Goal: Transaction & Acquisition: Purchase product/service

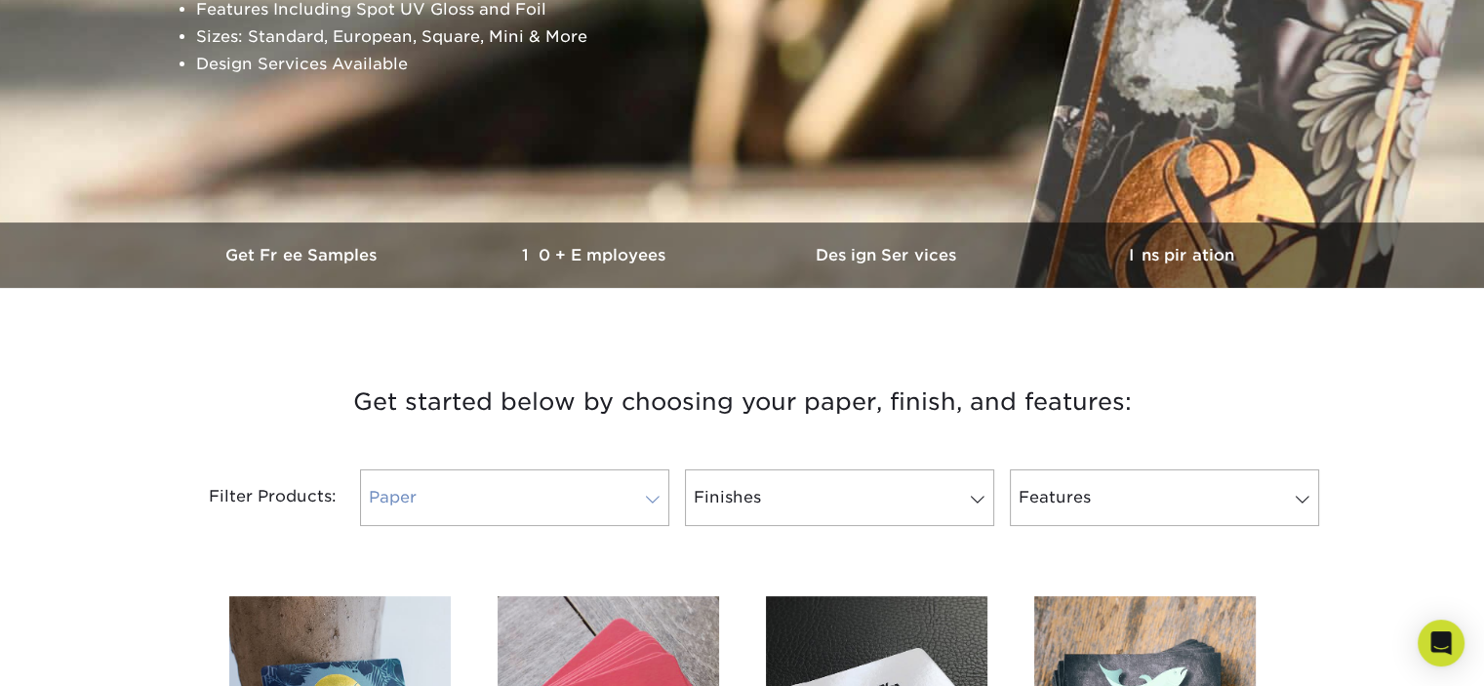
scroll to position [683, 0]
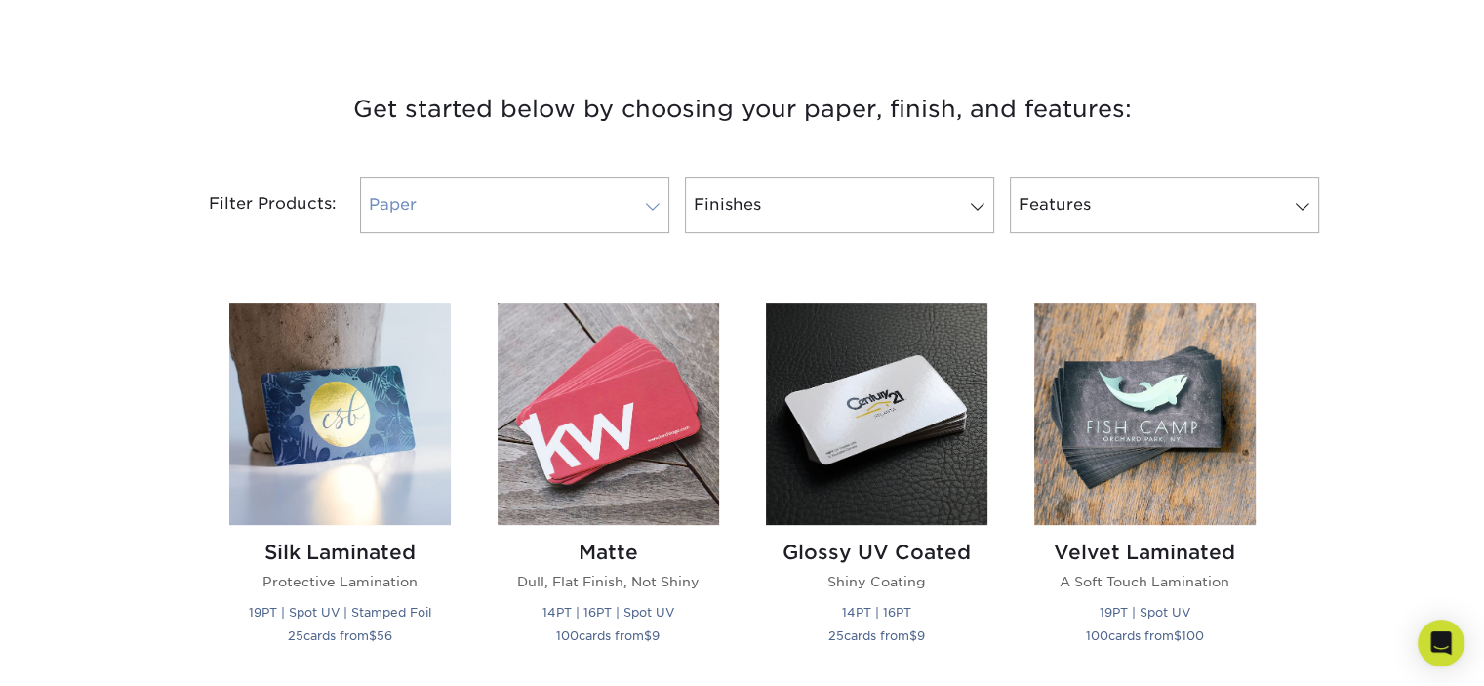
click at [436, 211] on link "Paper" at bounding box center [514, 205] width 309 height 57
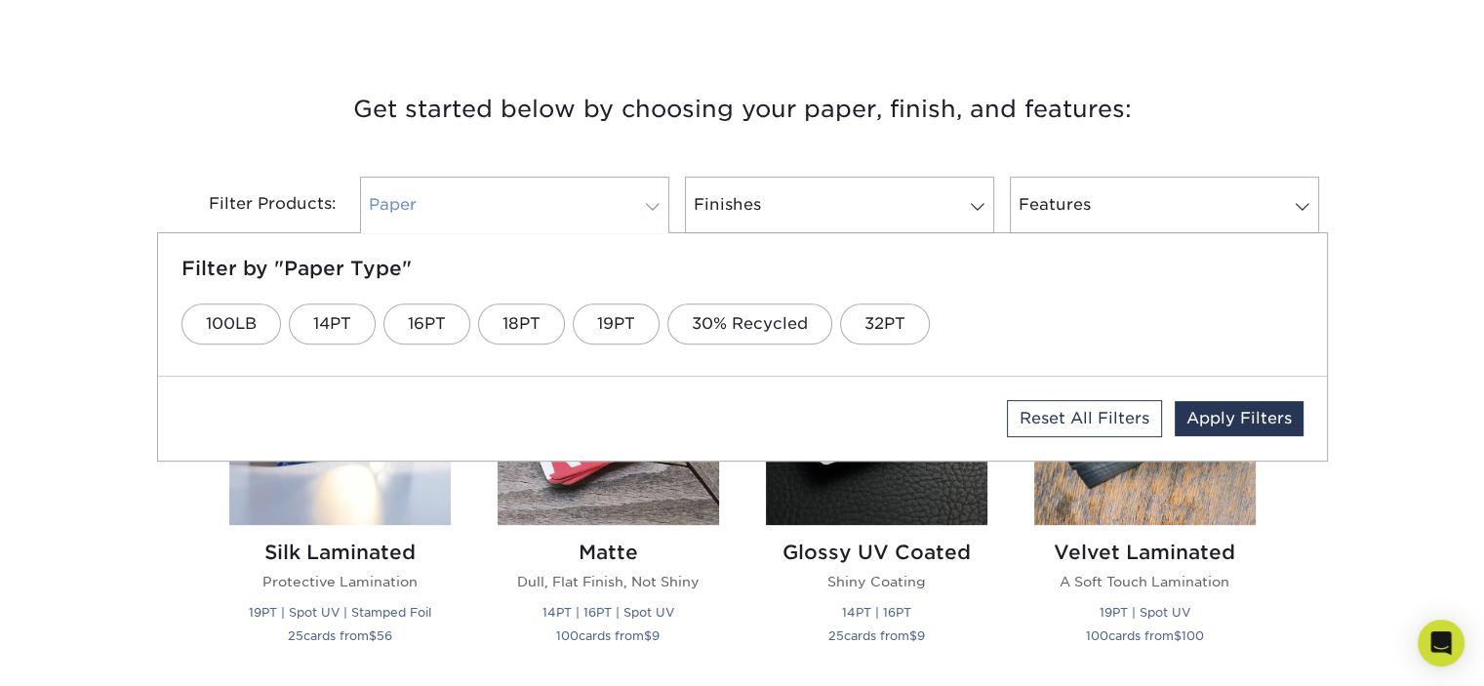
click at [436, 211] on link "Paper" at bounding box center [514, 205] width 309 height 57
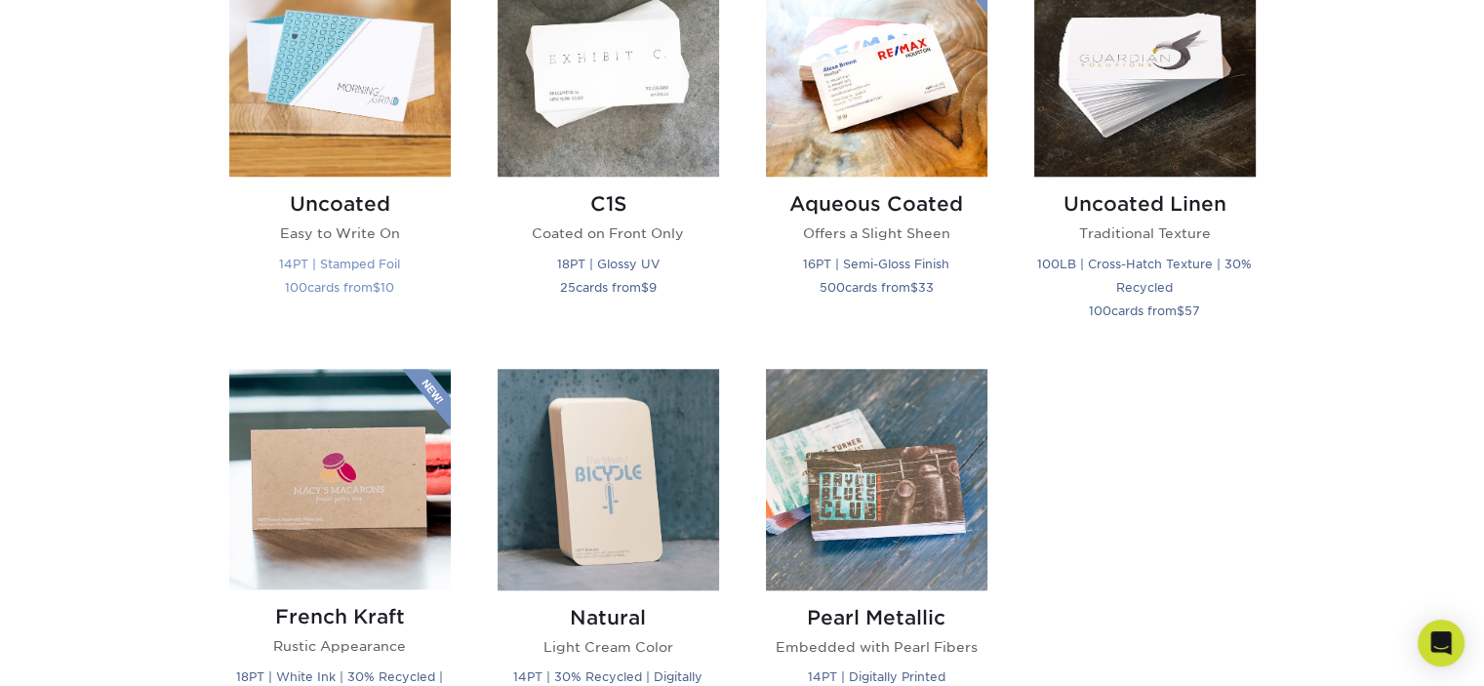
scroll to position [1659, 0]
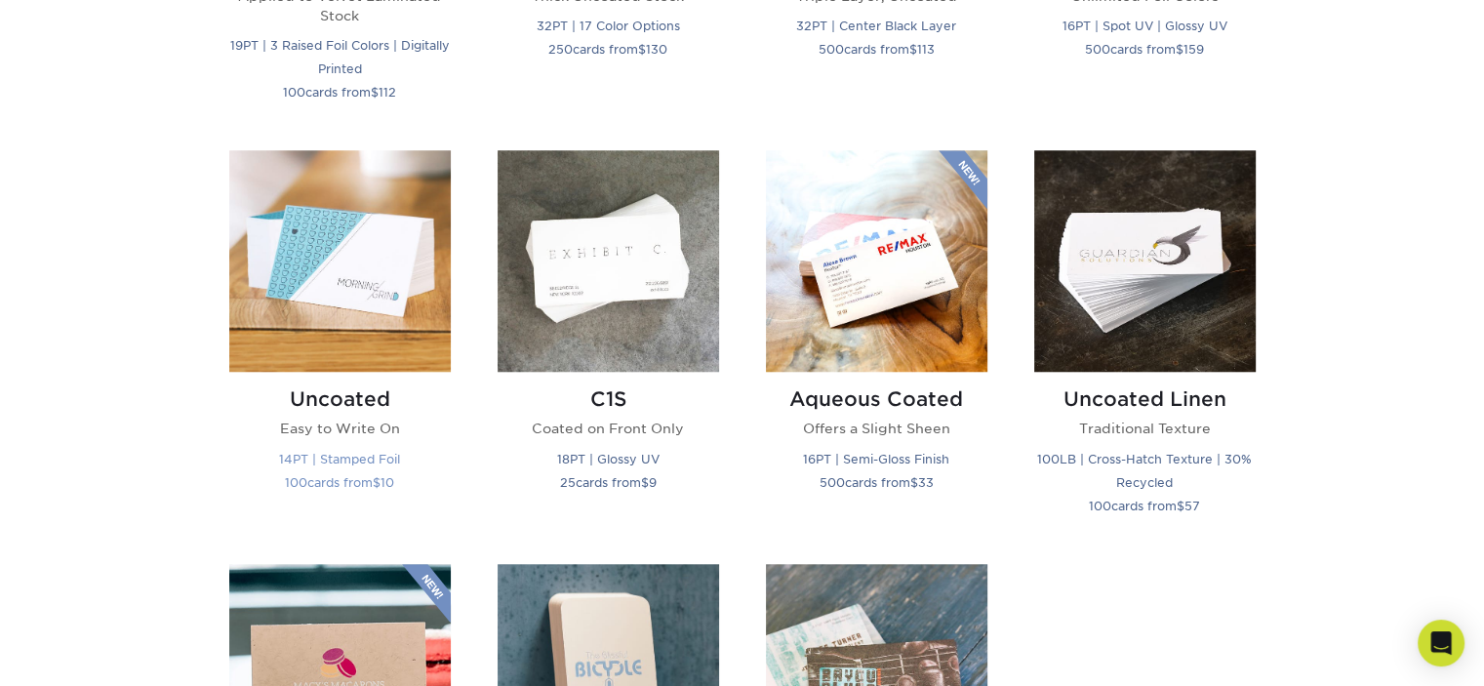
click at [349, 292] on img at bounding box center [340, 261] width 222 height 222
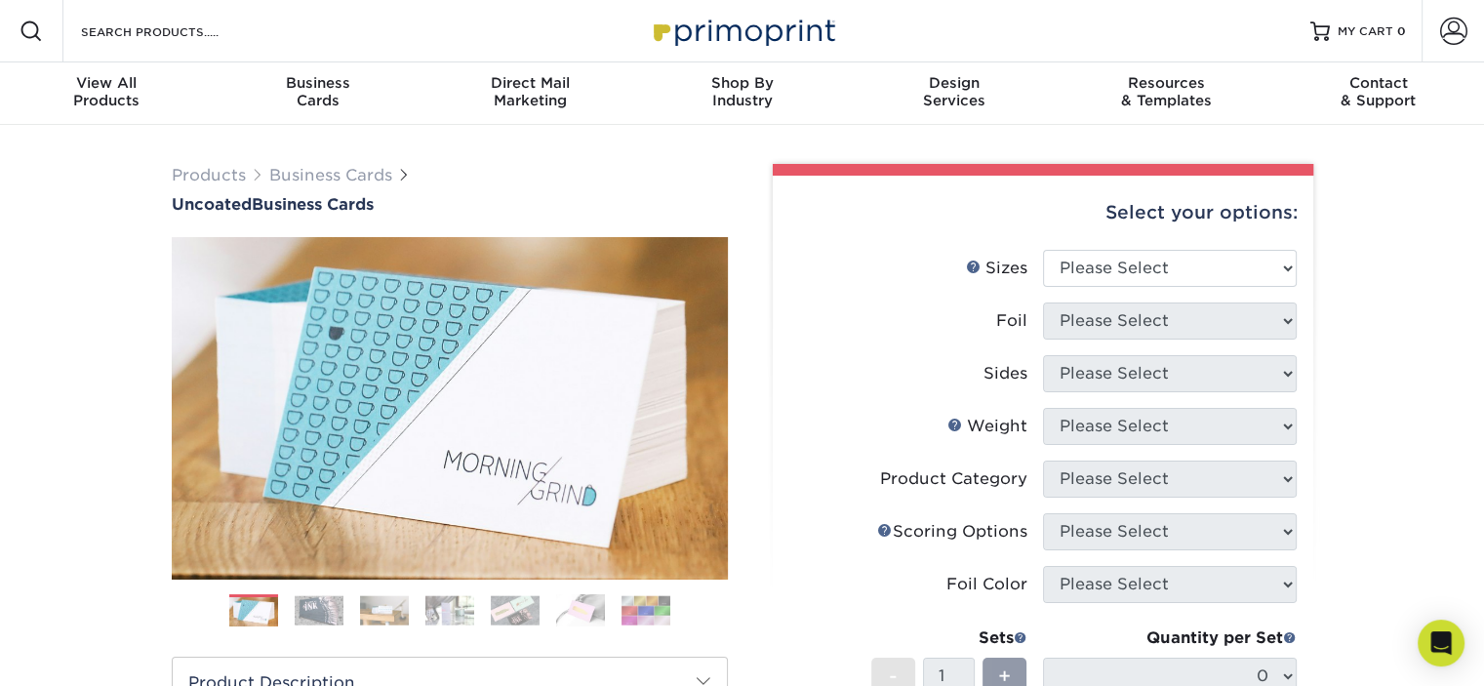
click at [1124, 242] on div "Select your options:" at bounding box center [1043, 213] width 509 height 74
click at [1129, 251] on select "Please Select 1.5" x 3.5" - Mini 1.75" x 3.5" - Mini 2" x 3.5" - Standard 2" x …" at bounding box center [1170, 268] width 254 height 37
select select "2.00x3.50"
click at [1043, 250] on select "Please Select 1.5" x 3.5" - Mini 1.75" x 3.5" - Mini 2" x 3.5" - Standard 2" x …" at bounding box center [1170, 268] width 254 height 37
click at [1148, 311] on select "Please Select Yes No" at bounding box center [1170, 321] width 254 height 37
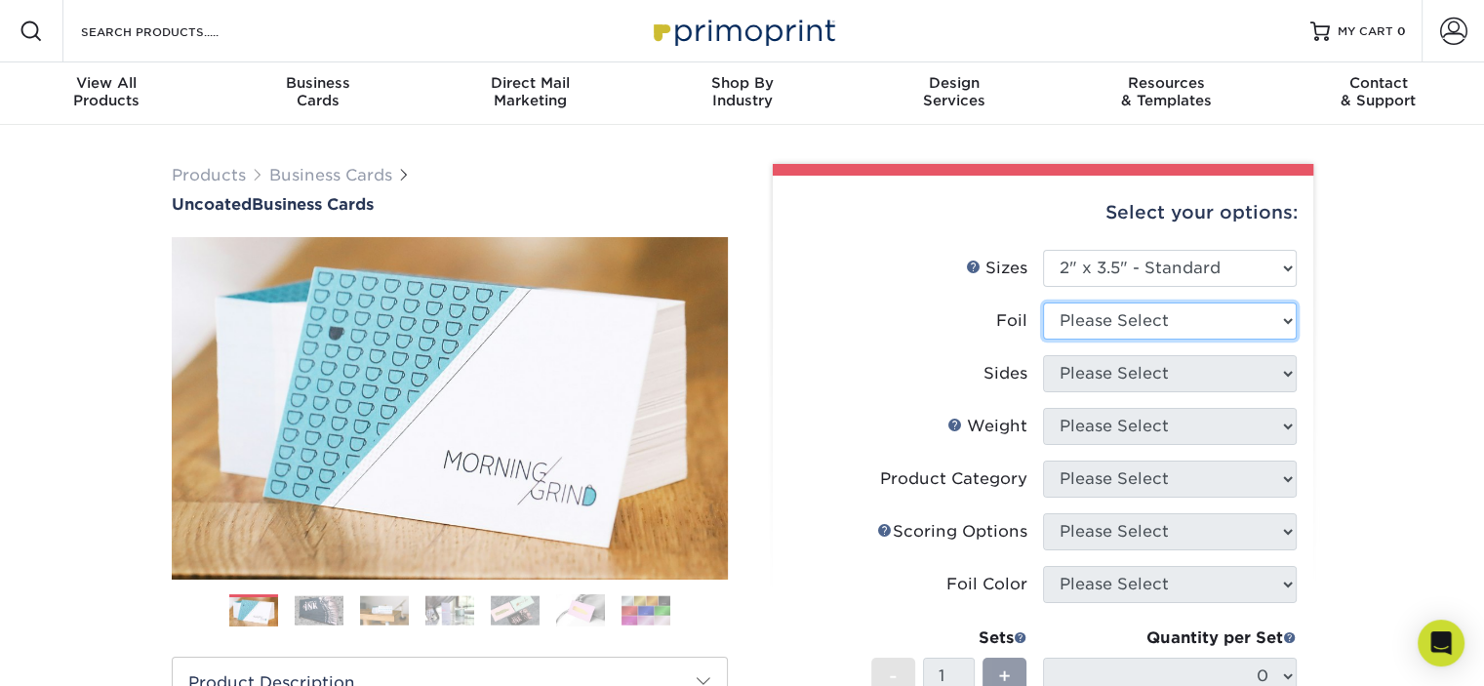
select select "0"
click at [1043, 303] on select "Please Select Yes No" at bounding box center [1170, 321] width 254 height 37
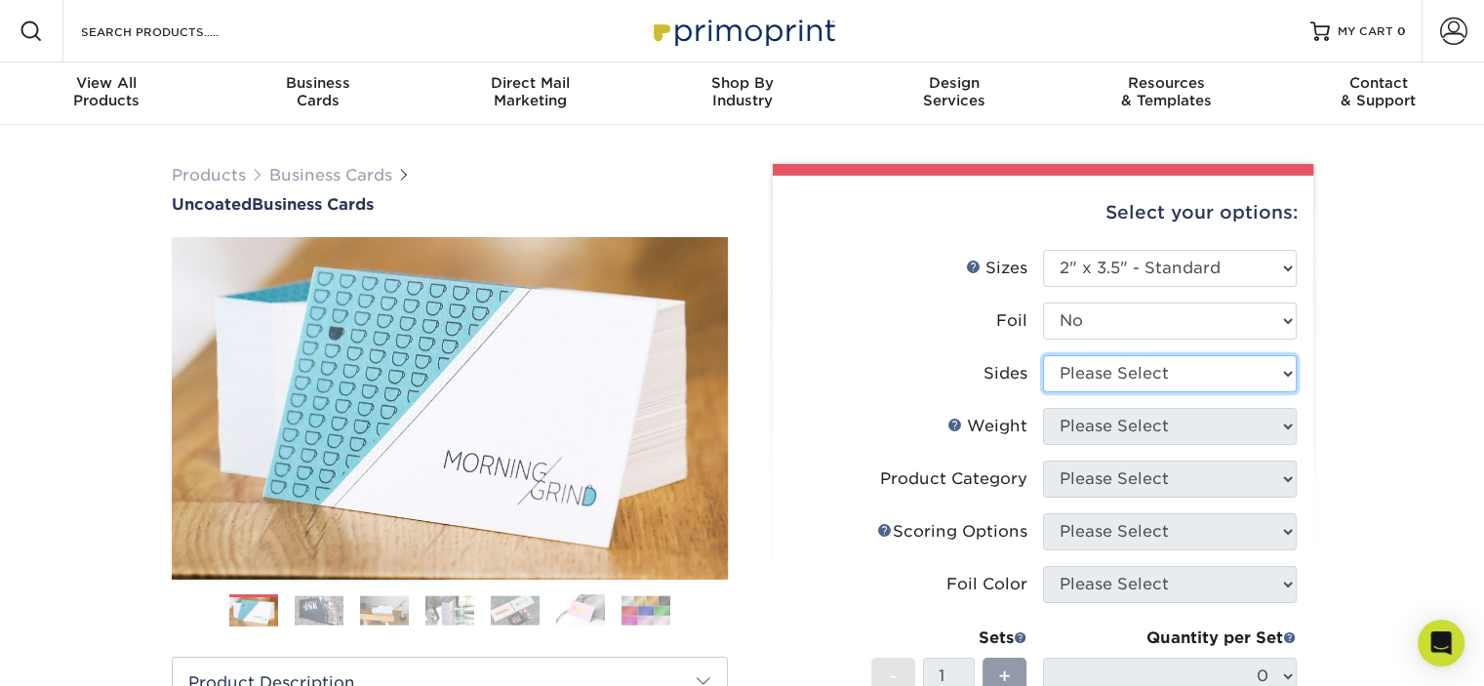
click at [1127, 386] on select "Please Select Print Both Sides Print Front Only" at bounding box center [1170, 373] width 254 height 37
select select "32d3c223-f82c-492b-b915-ba065a00862f"
click at [1043, 355] on select "Please Select Print Both Sides Print Front Only" at bounding box center [1170, 373] width 254 height 37
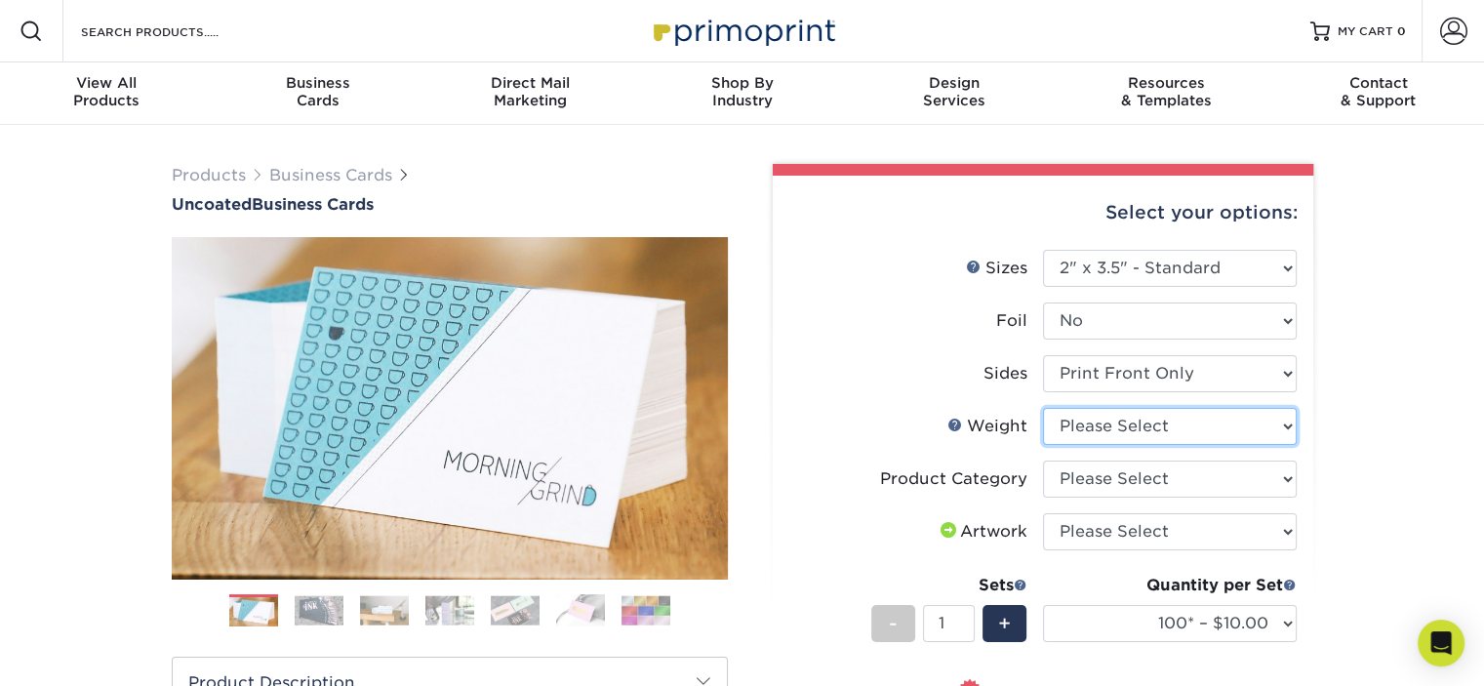
click at [1118, 432] on select "Please Select 14PT Uncoated" at bounding box center [1170, 426] width 254 height 37
select select "14PT Uncoated"
click at [1043, 408] on select "Please Select 14PT Uncoated" at bounding box center [1170, 426] width 254 height 37
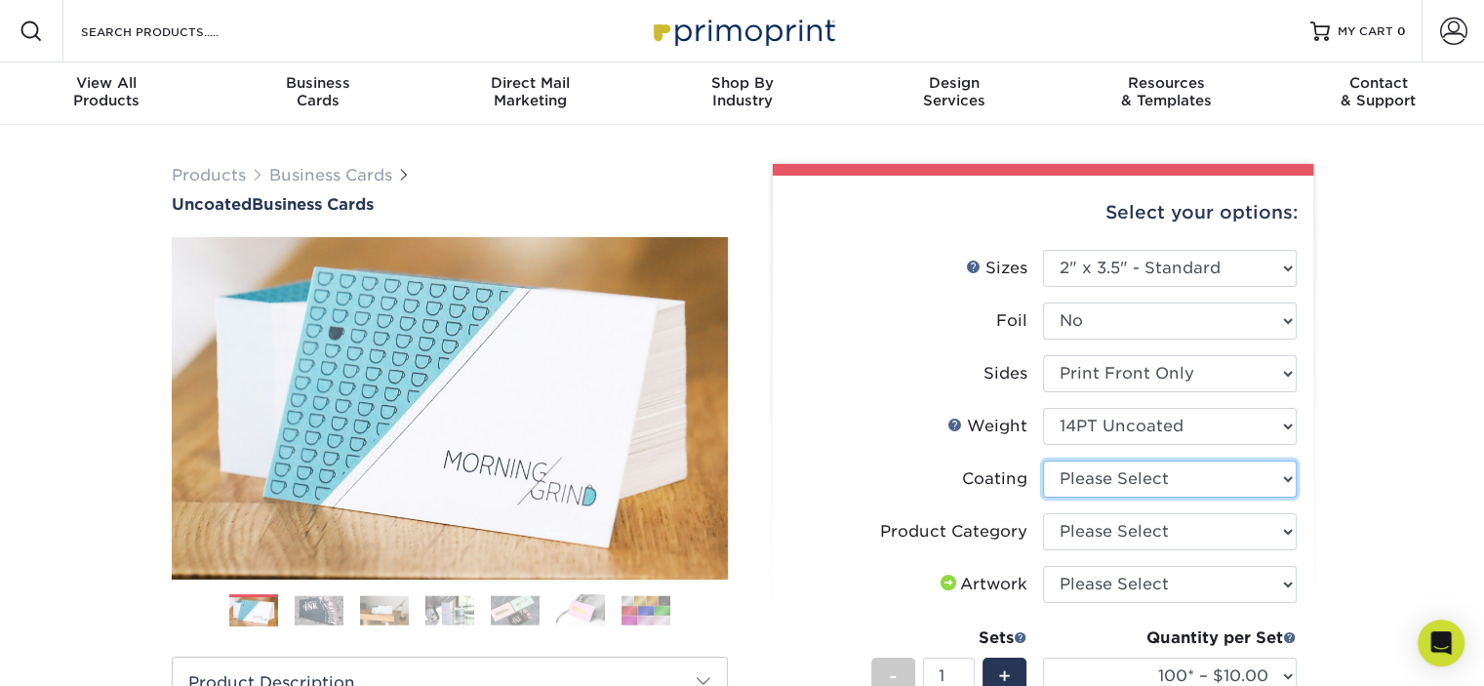
click at [1118, 479] on select at bounding box center [1170, 479] width 254 height 37
select select "3e7618de-abca-4bda-9f97-8b9129e913d8"
click at [1043, 461] on select at bounding box center [1170, 479] width 254 height 37
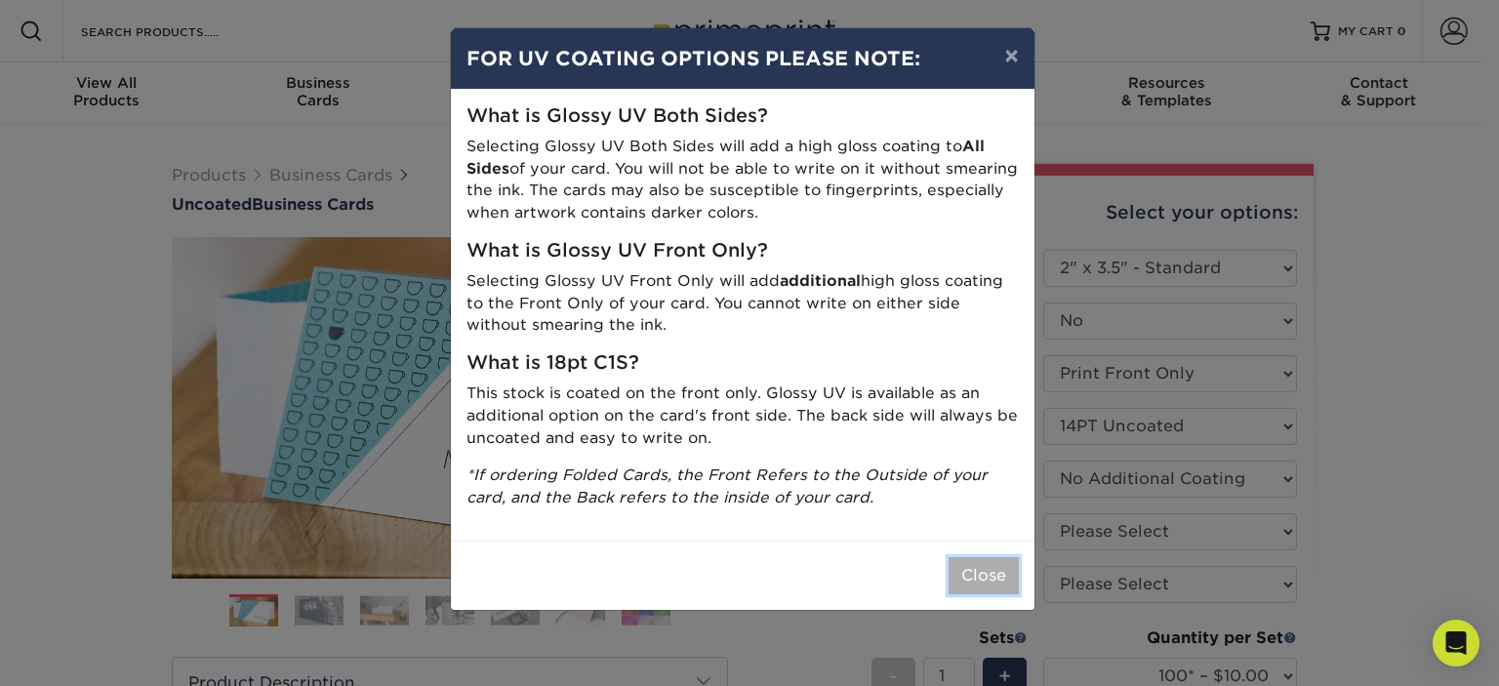
click at [980, 574] on button "Close" at bounding box center [984, 575] width 70 height 37
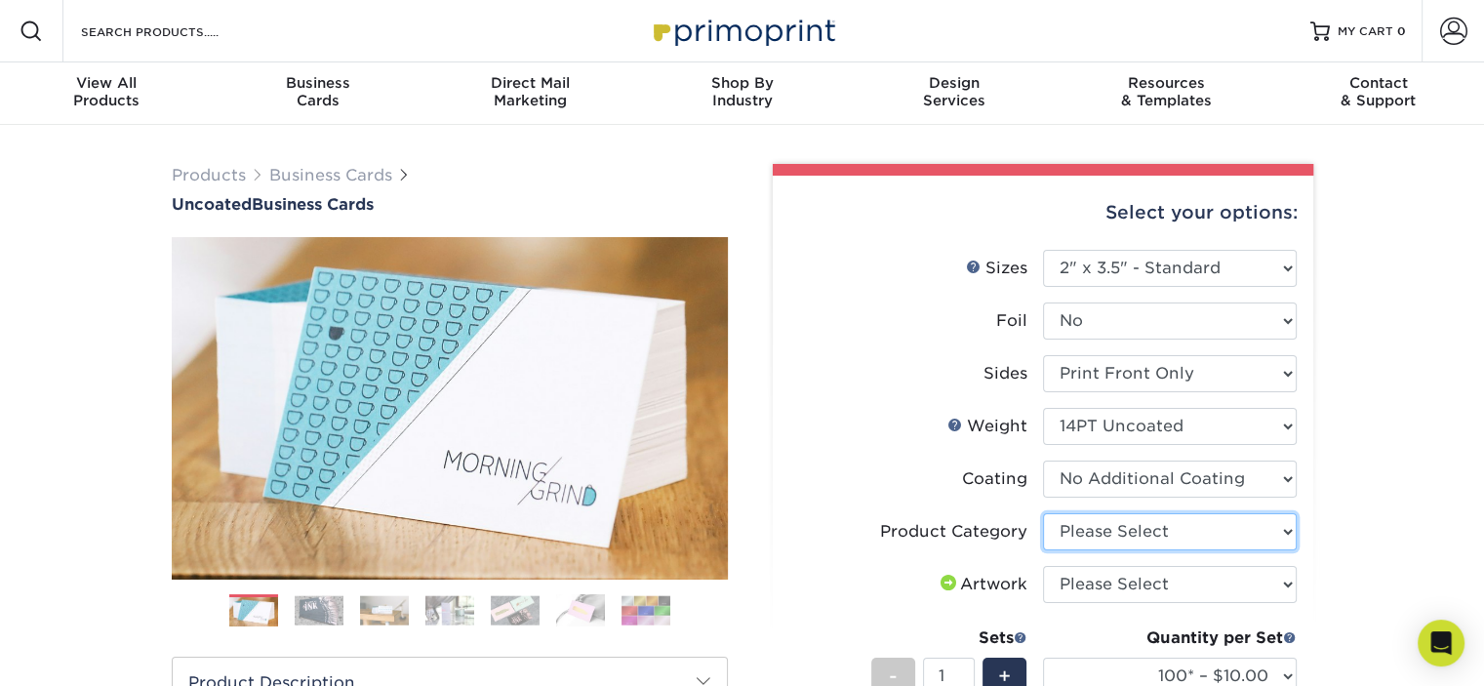
click at [1134, 532] on select "Please Select Business Cards" at bounding box center [1170, 531] width 254 height 37
select select "3b5148f1-0588-4f88-a218-97bcfdce65c1"
click at [1043, 513] on select "Please Select Business Cards" at bounding box center [1170, 531] width 254 height 37
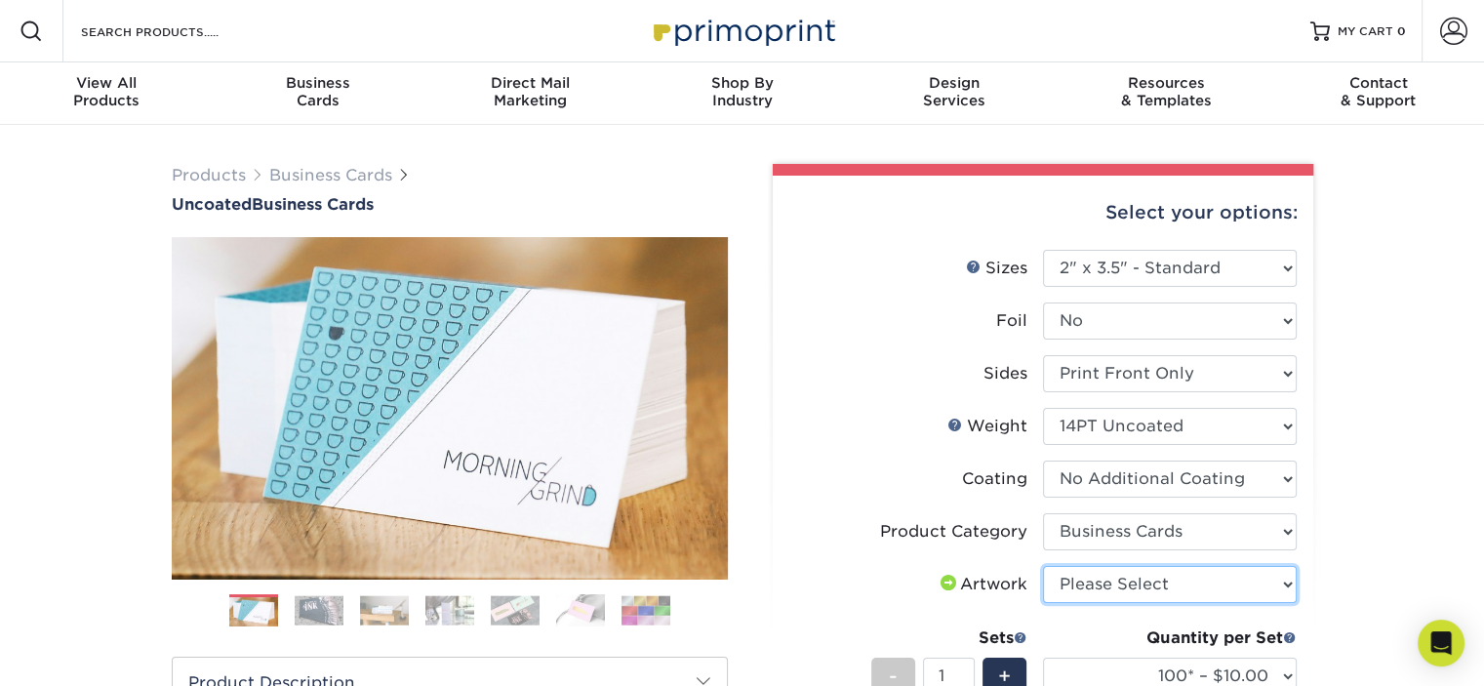
click at [1123, 581] on select "Please Select I will upload files I need a design - $100" at bounding box center [1170, 584] width 254 height 37
select select "upload"
click at [1043, 566] on select "Please Select I will upload files I need a design - $100" at bounding box center [1170, 584] width 254 height 37
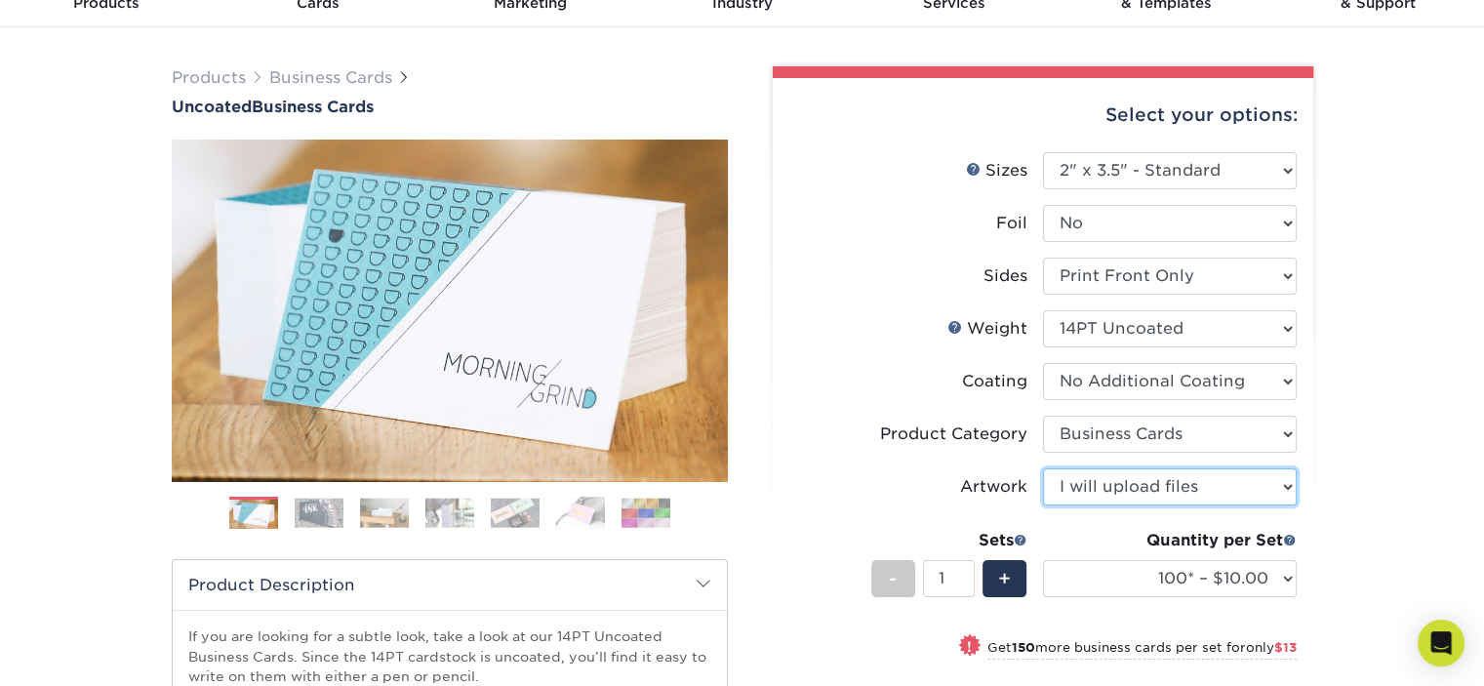
scroll to position [293, 0]
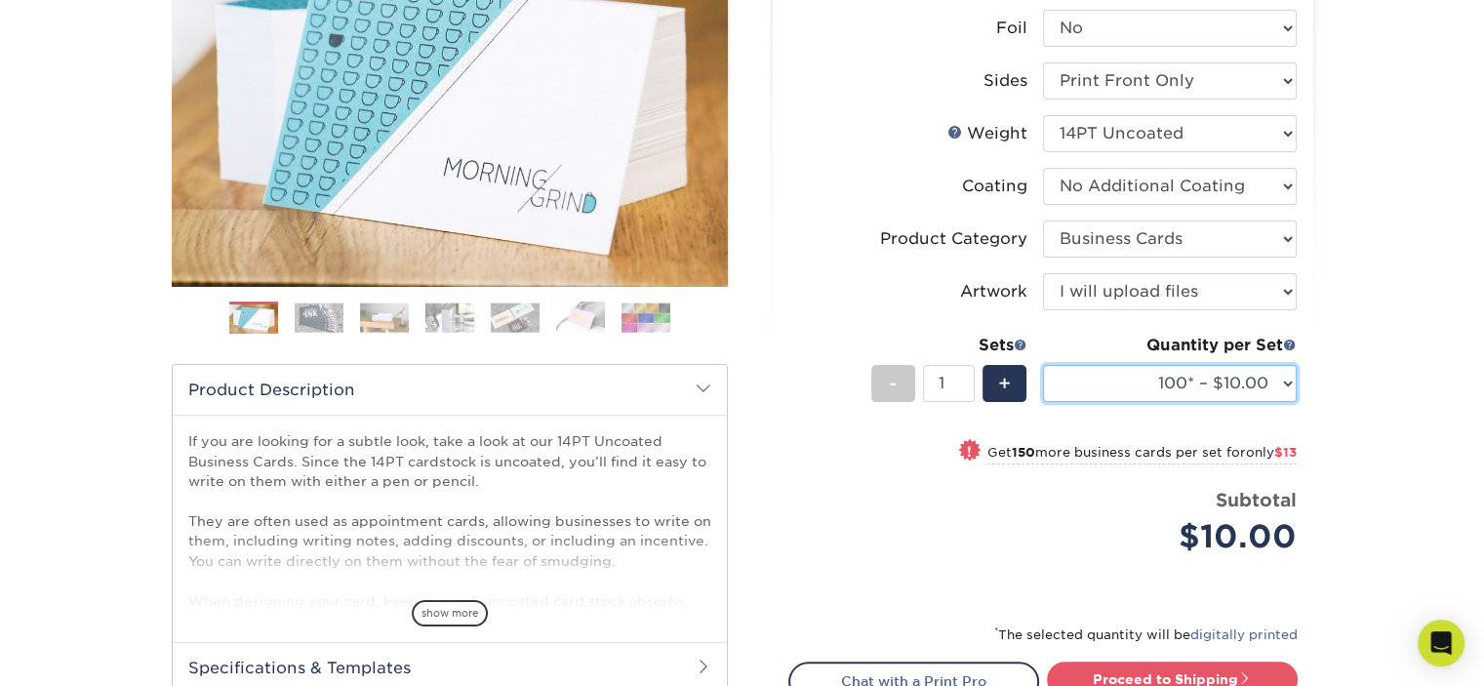
click at [1271, 390] on select "100* – $10.00 250* – $23.00 500 – $46.00 1000 – $57.00 2500 – $122.00 5000 – $1…" at bounding box center [1170, 383] width 254 height 37
select select "250* – $23.00"
click at [1043, 365] on select "100* – $10.00 250* – $23.00 500 – $46.00 1000 – $57.00 2500 – $122.00 5000 – $1…" at bounding box center [1170, 383] width 254 height 37
click at [1007, 387] on span "+" at bounding box center [1004, 383] width 13 height 29
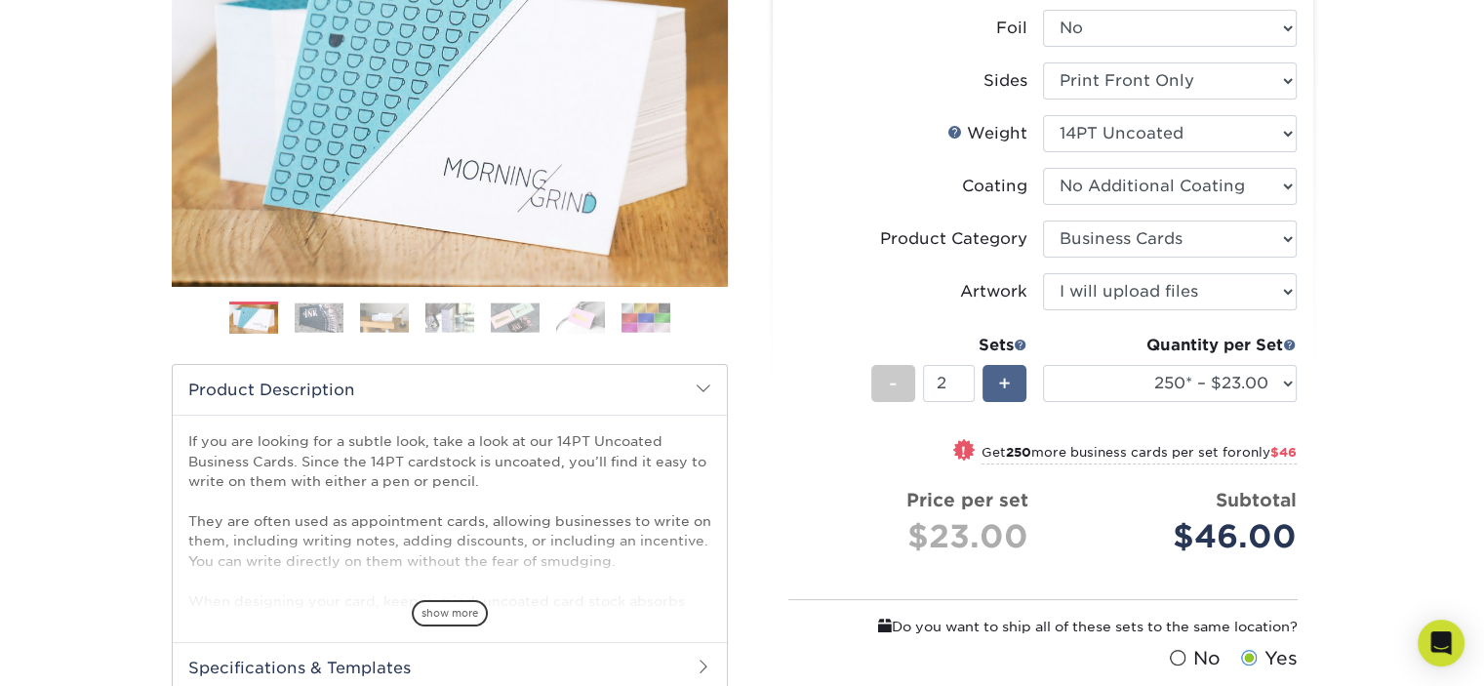
click at [1009, 388] on span "+" at bounding box center [1004, 383] width 13 height 29
click at [906, 384] on div "-" at bounding box center [894, 383] width 44 height 37
type input "1"
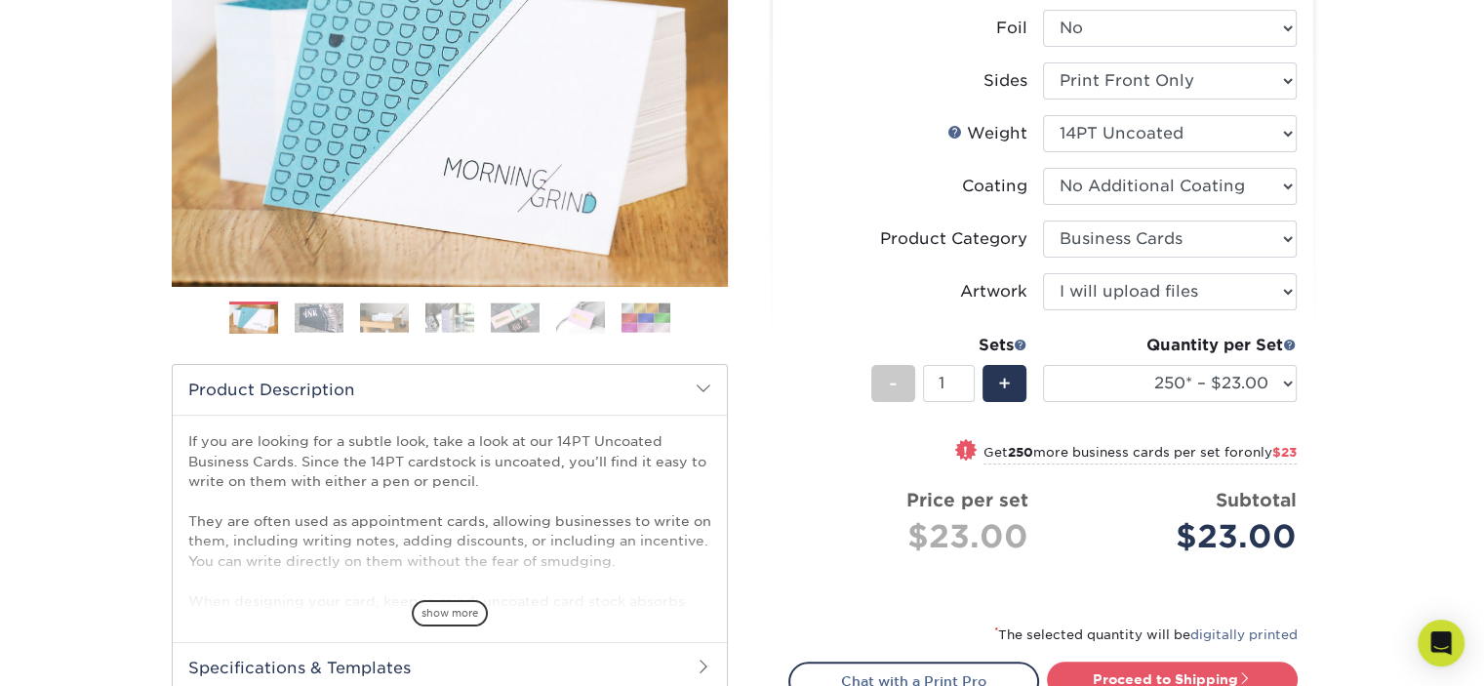
scroll to position [488, 0]
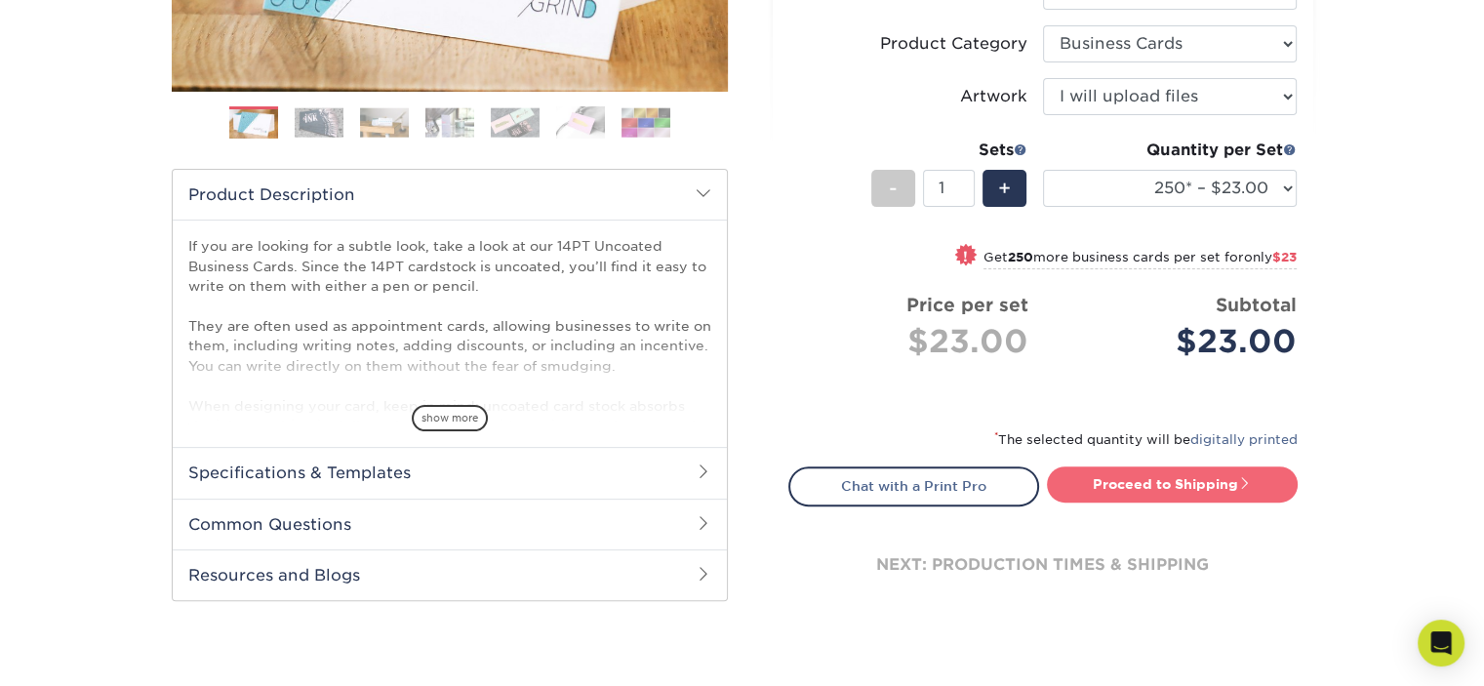
click at [1247, 491] on link "Proceed to Shipping" at bounding box center [1172, 484] width 251 height 35
type input "Set 1"
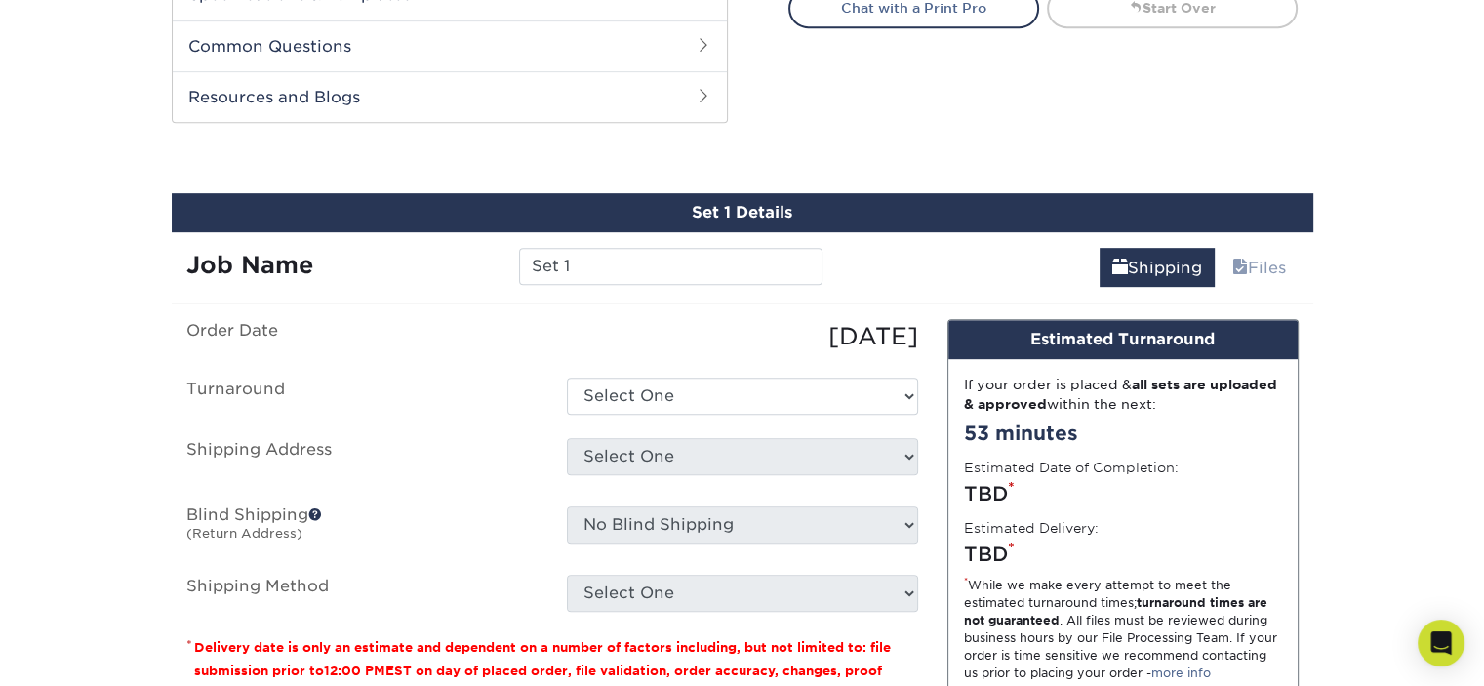
scroll to position [1007, 0]
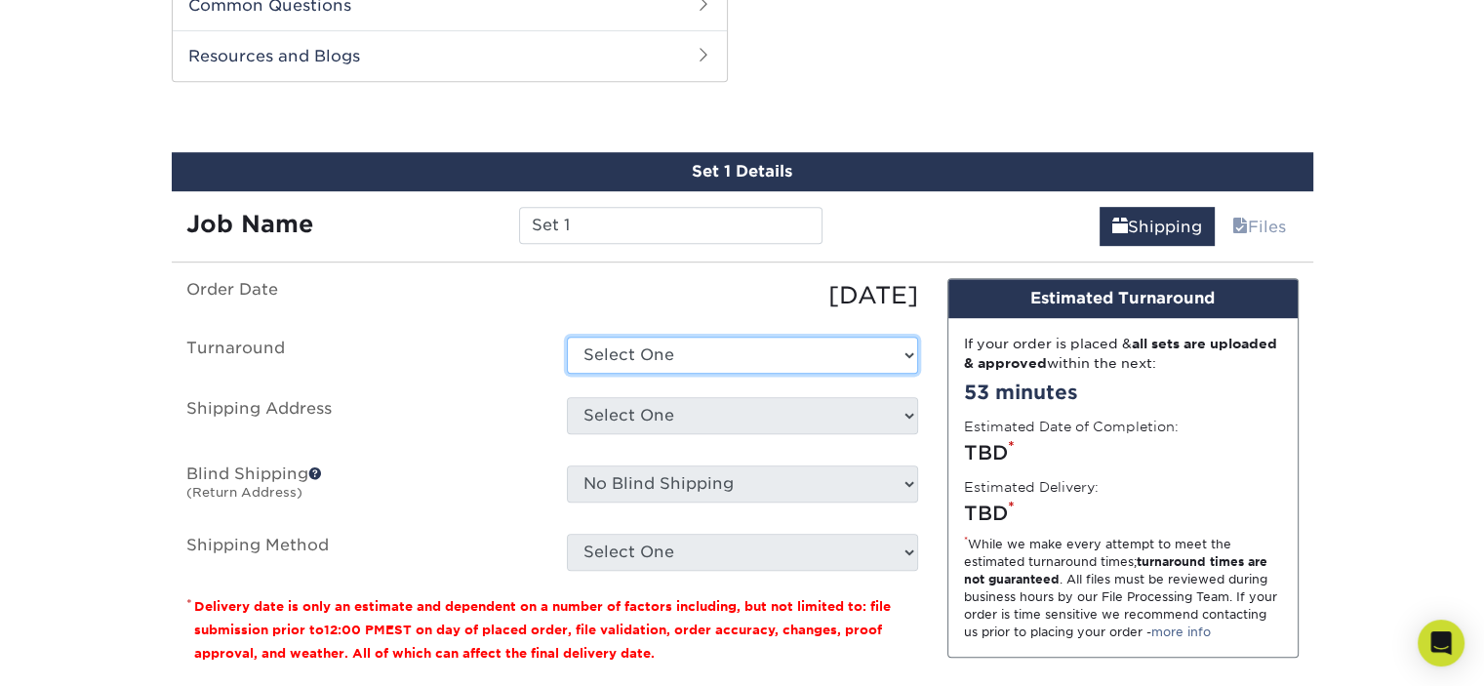
click at [652, 349] on select "Select One 2-4 Business Days 2 Day Next Business Day" at bounding box center [742, 355] width 351 height 37
select select "4f903afc-4230-4ef7-96eb-40c1838ecb6c"
click at [567, 337] on select "Select One 2-4 Business Days 2 Day Next Business Day" at bounding box center [742, 355] width 351 height 37
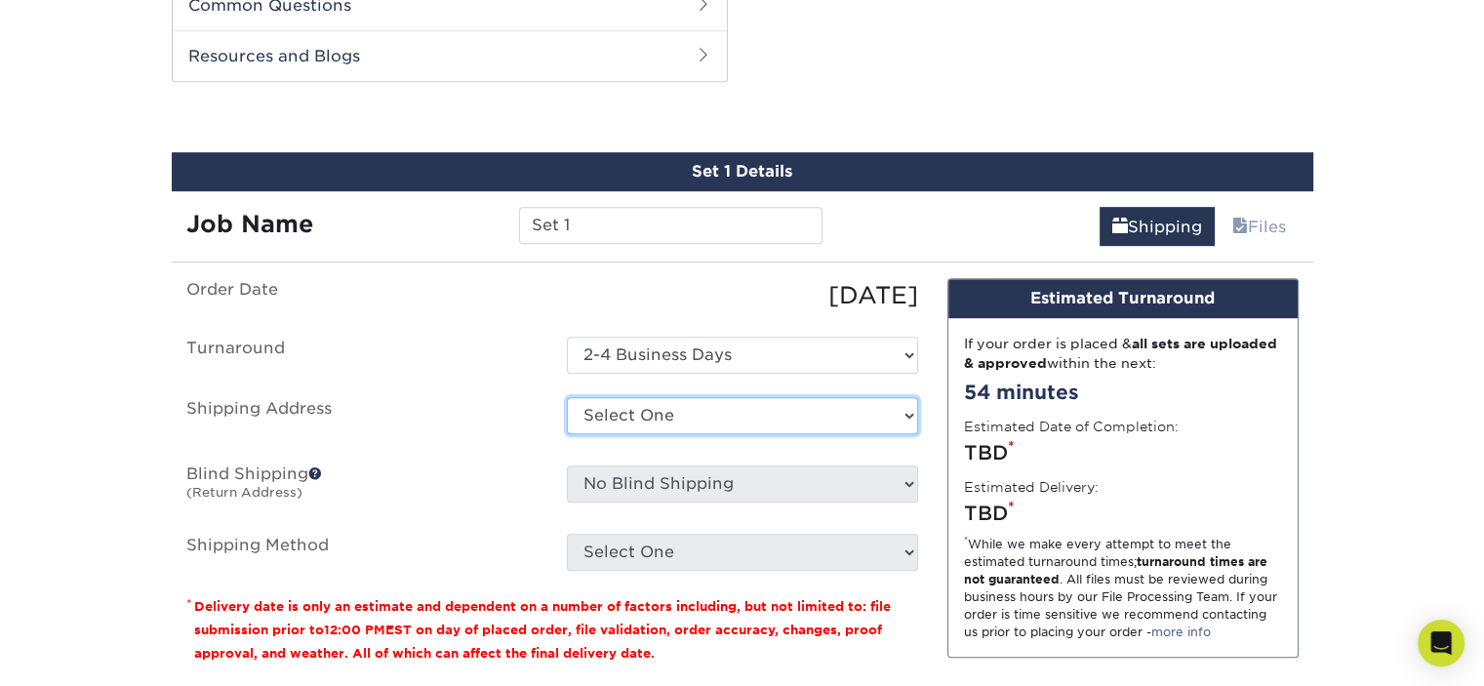
click at [708, 407] on select "Select One + Add New Address - Login" at bounding box center [742, 415] width 351 height 37
select select "newaddress"
click at [567, 397] on select "Select One + Add New Address - Login" at bounding box center [742, 415] width 351 height 37
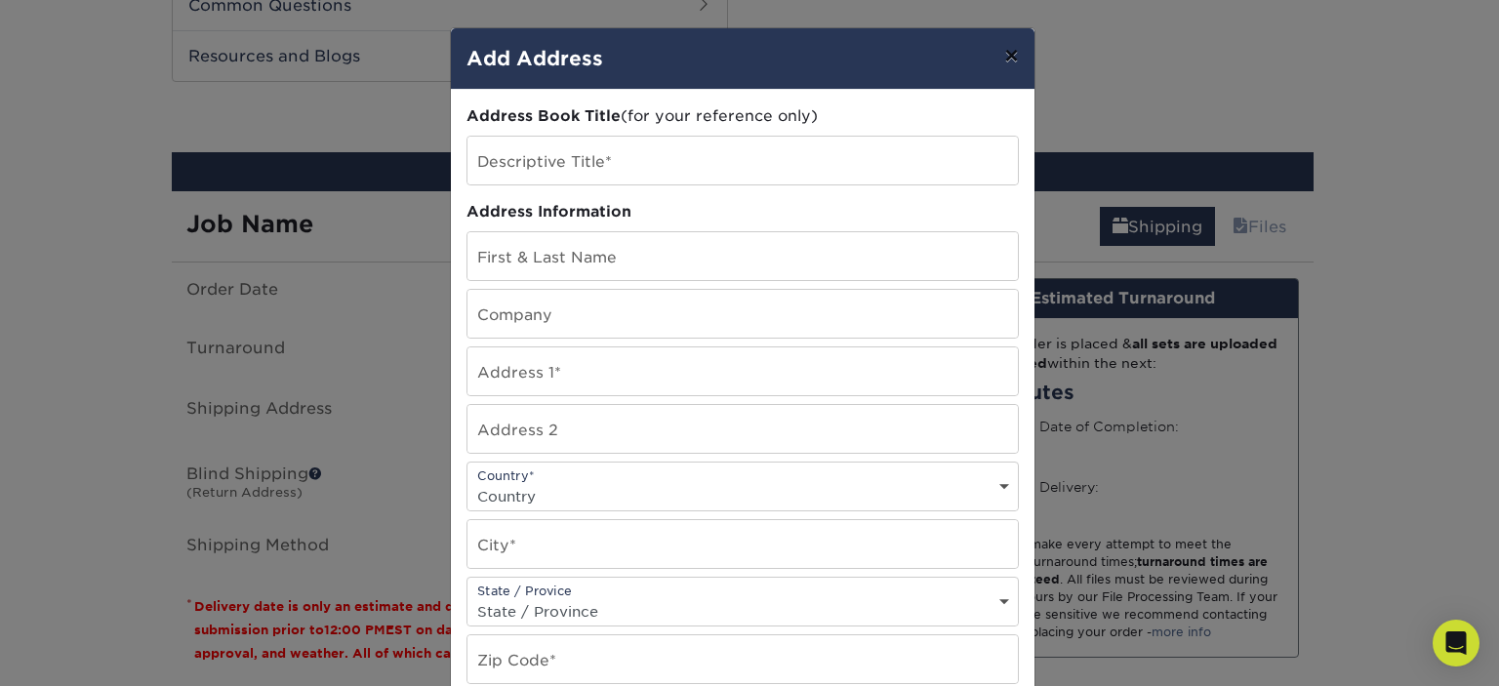
click at [1015, 52] on button "×" at bounding box center [1011, 55] width 45 height 55
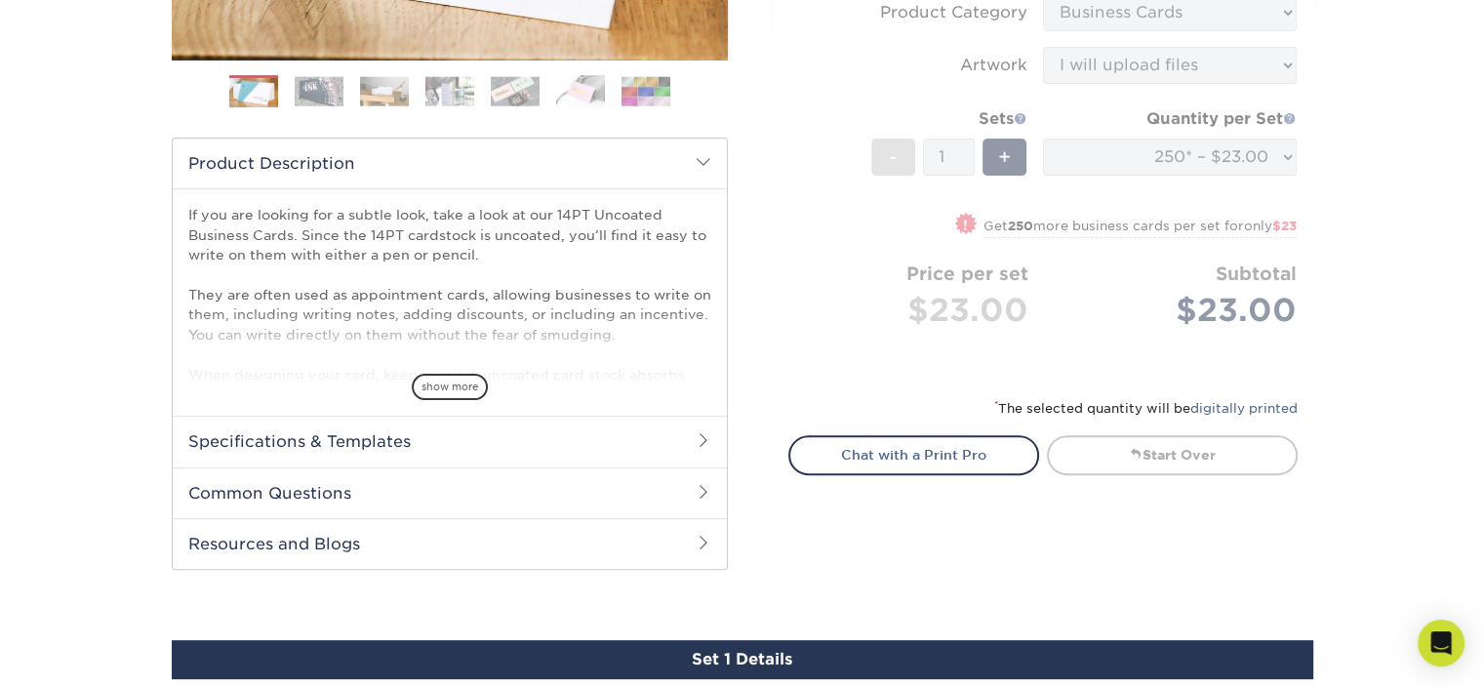
scroll to position [0, 0]
